Goal: Task Accomplishment & Management: Manage account settings

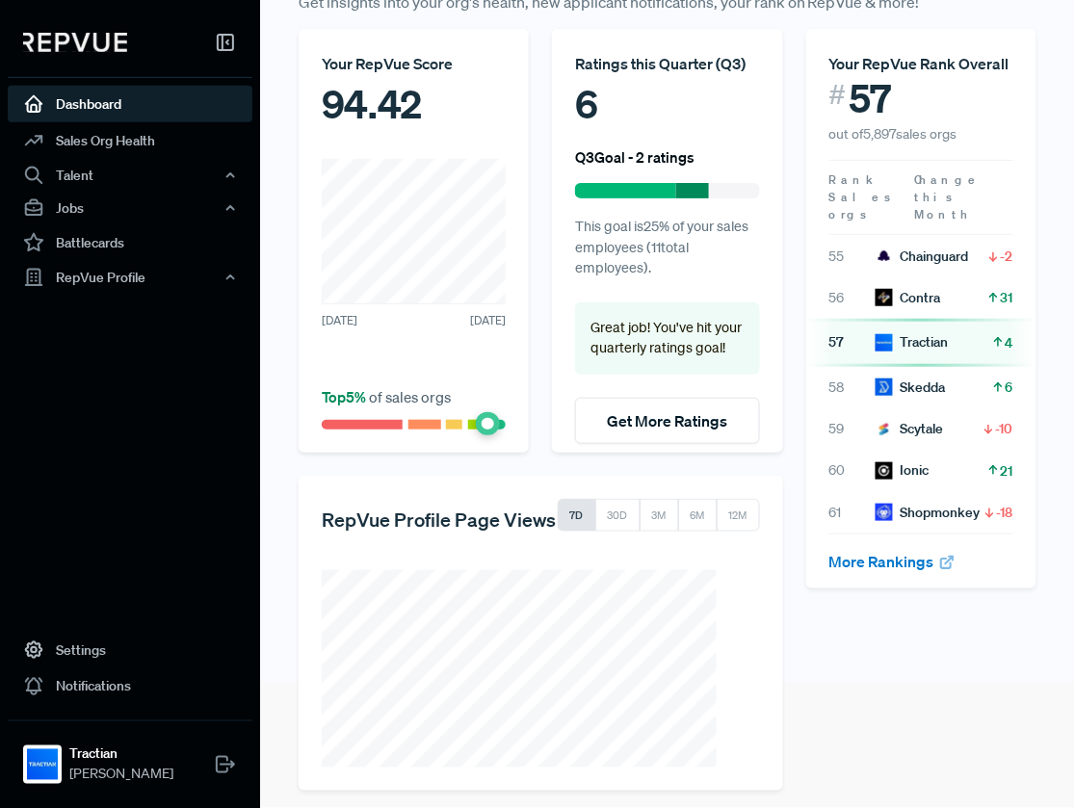
scroll to position [139, 0]
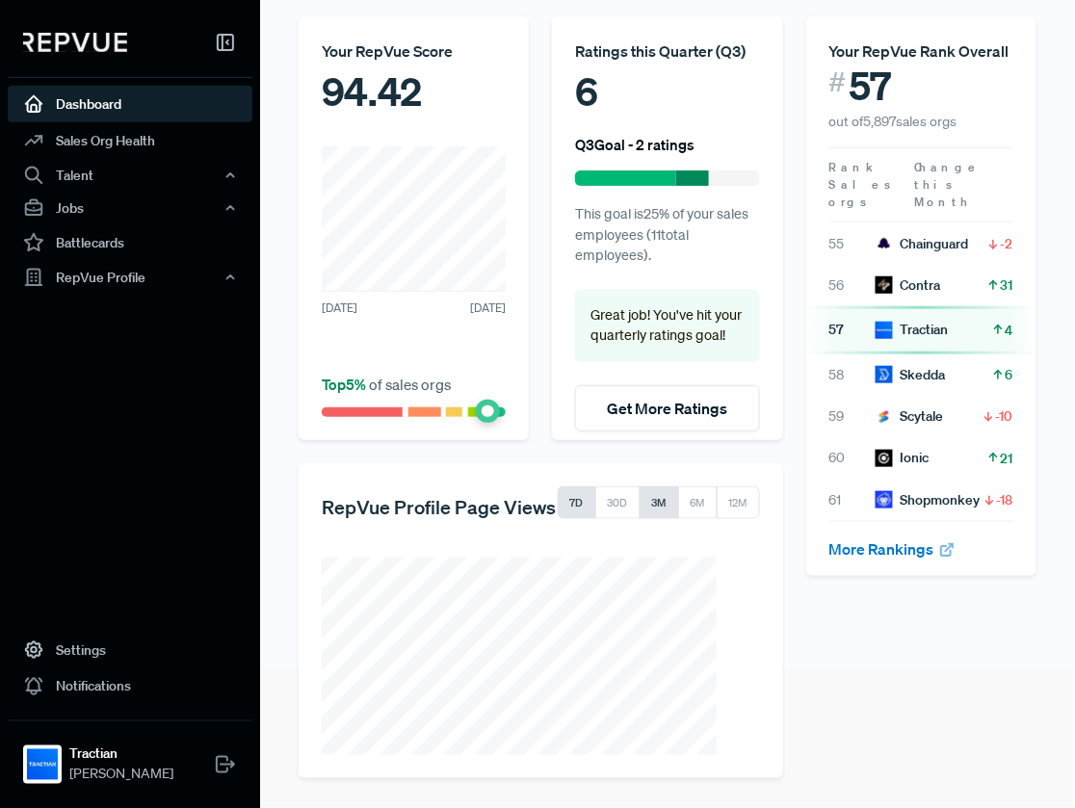
click at [667, 506] on button "3M" at bounding box center [658, 502] width 39 height 33
click at [695, 507] on button "6M" at bounding box center [697, 502] width 40 height 33
click at [115, 280] on div "RepVue Profile" at bounding box center [130, 277] width 245 height 33
click at [103, 332] on link "Reviews" at bounding box center [156, 344] width 245 height 31
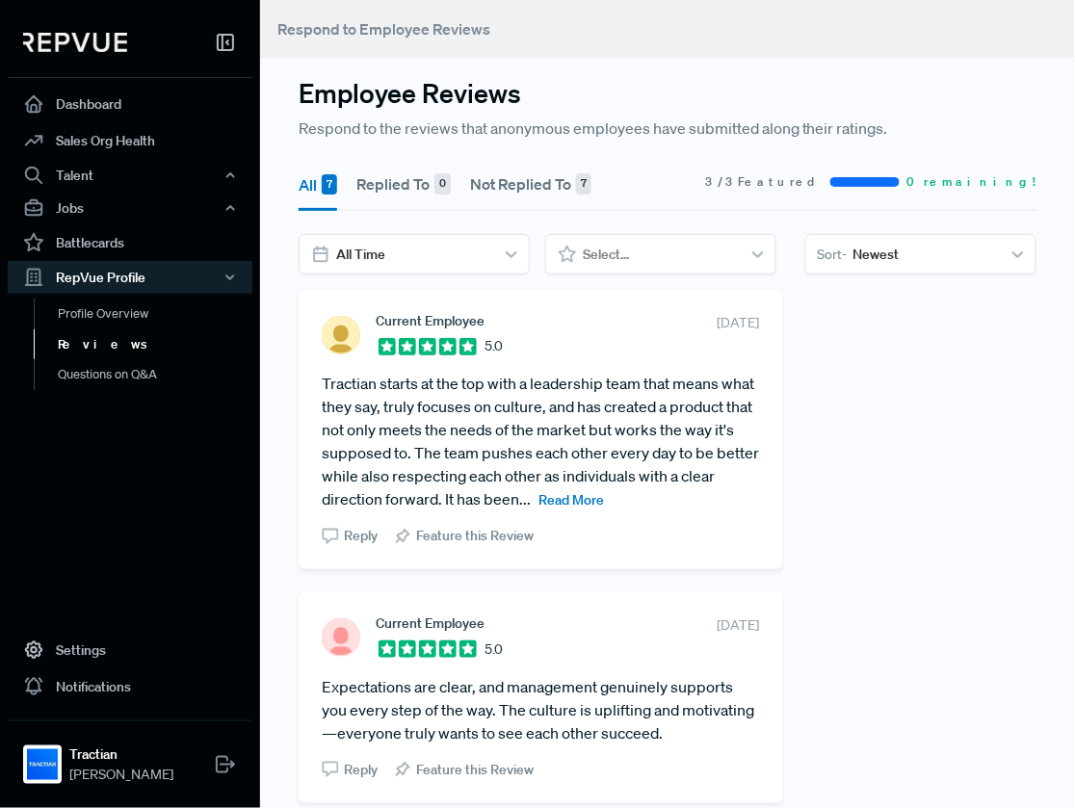
scroll to position [13, 0]
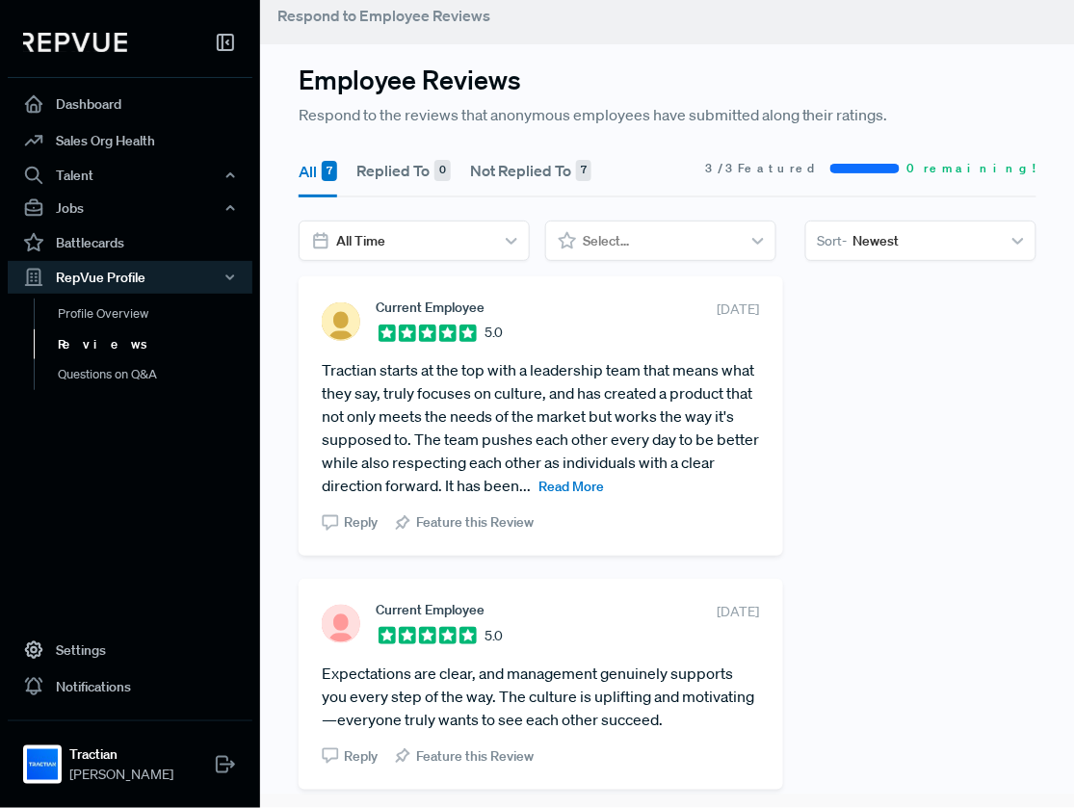
click at [604, 490] on span "Read More" at bounding box center [570, 486] width 65 height 17
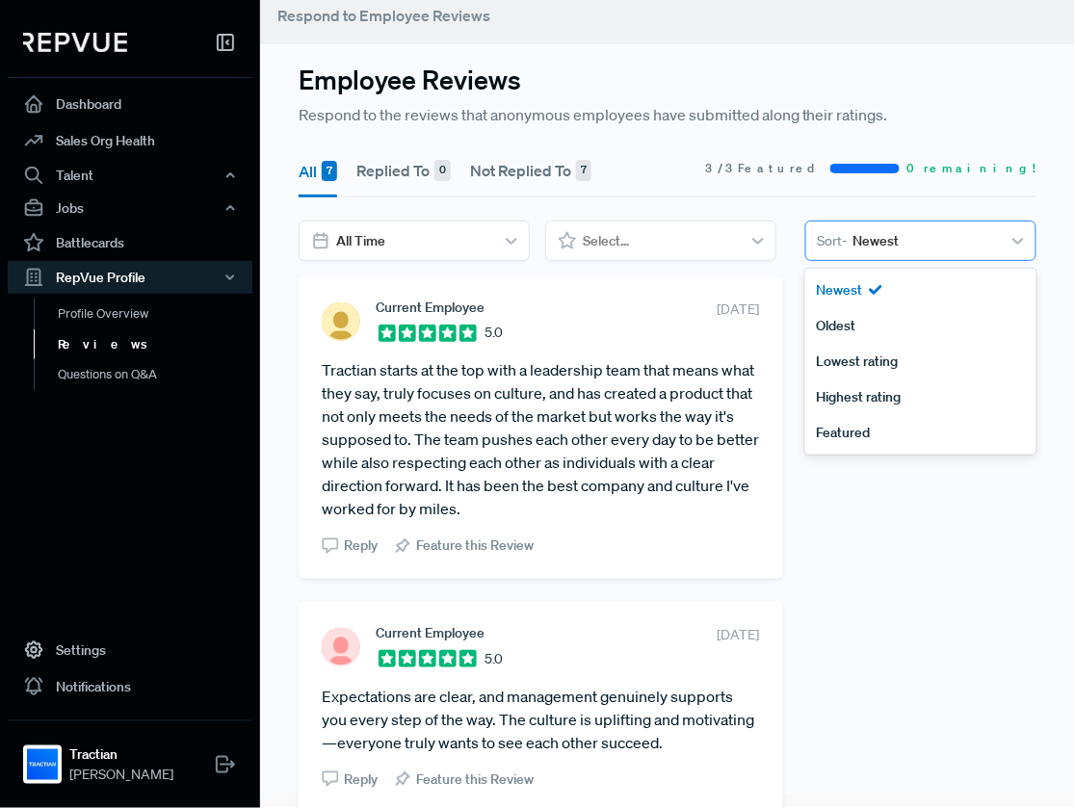
click at [885, 242] on div at bounding box center [924, 241] width 142 height 24
click at [867, 291] on div "Newest" at bounding box center [920, 291] width 231 height 36
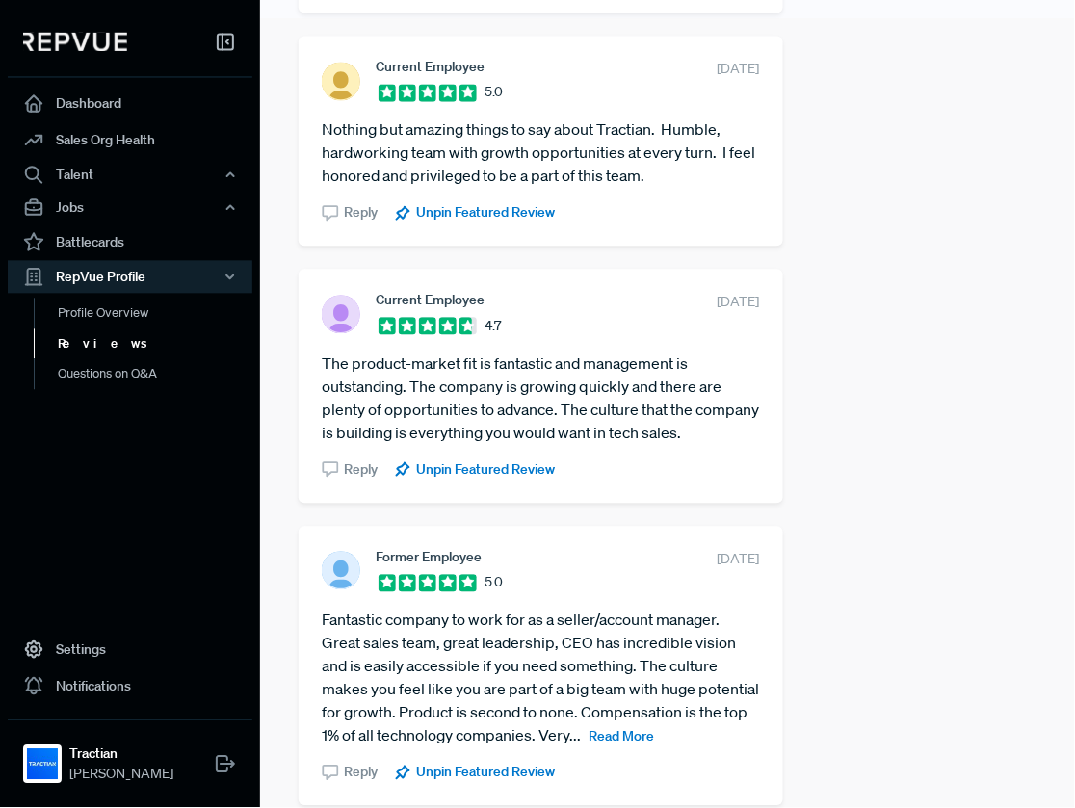
scroll to position [0, 0]
